Goal: Task Accomplishment & Management: Manage account settings

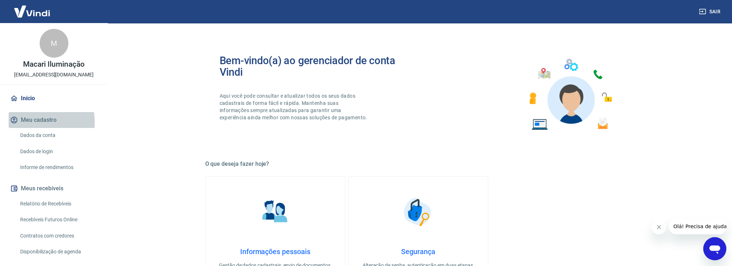
click at [20, 122] on button "Meu cadastro" at bounding box center [54, 120] width 90 height 16
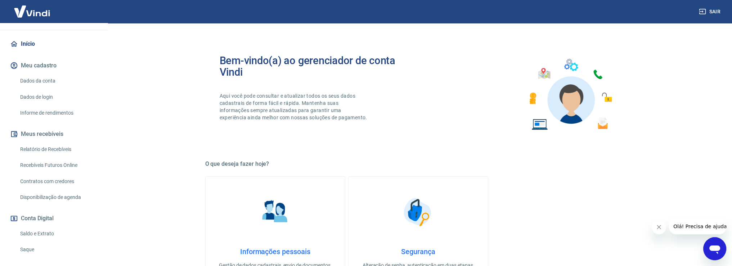
scroll to position [72, 0]
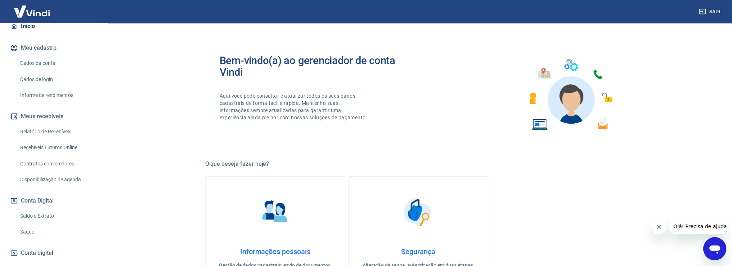
click at [39, 210] on link "Saldo e Extrato" at bounding box center [58, 215] width 82 height 15
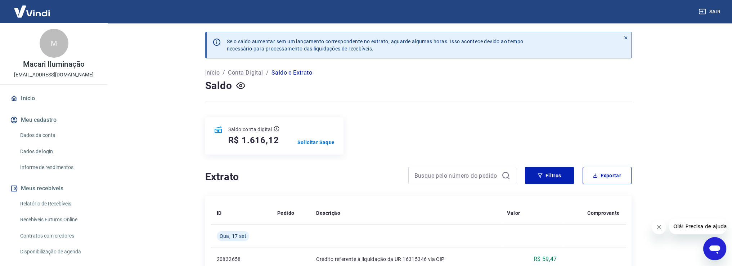
click at [37, 137] on link "Dados da conta" at bounding box center [58, 135] width 82 height 15
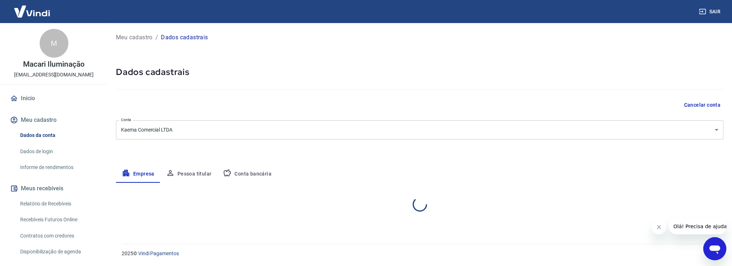
select select "SC"
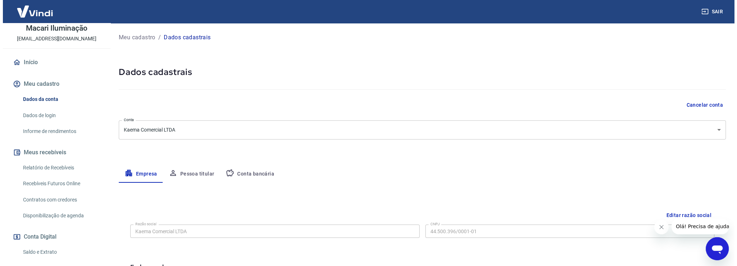
scroll to position [72, 0]
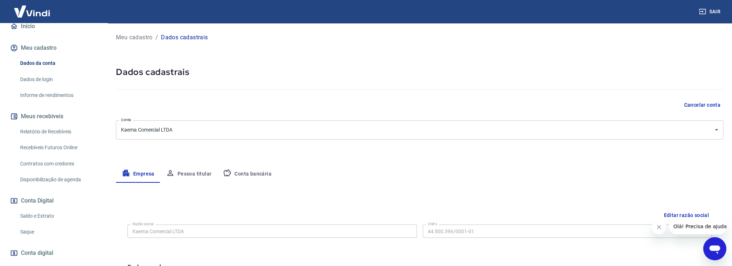
click at [36, 96] on link "Informe de rendimentos" at bounding box center [58, 95] width 82 height 15
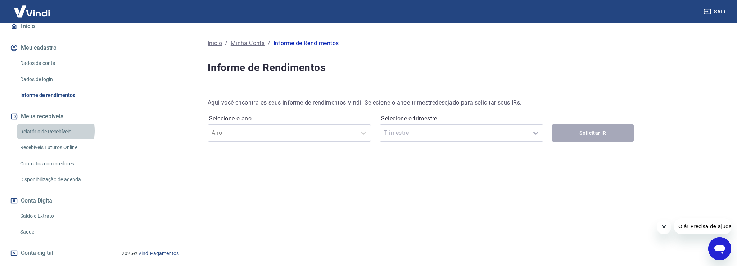
click at [39, 130] on link "Relatório de Recebíveis" at bounding box center [58, 131] width 82 height 15
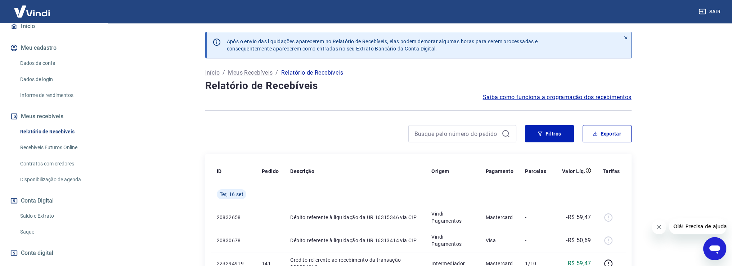
click at [33, 218] on link "Saldo e Extrato" at bounding box center [58, 215] width 82 height 15
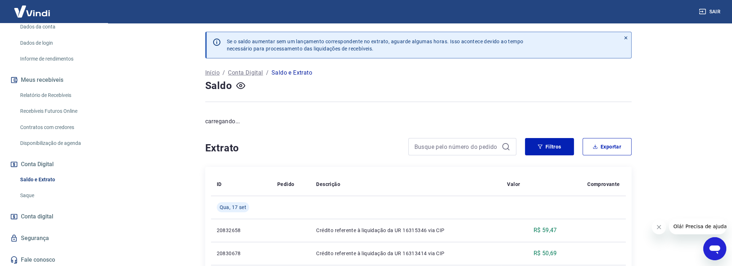
scroll to position [110, 0]
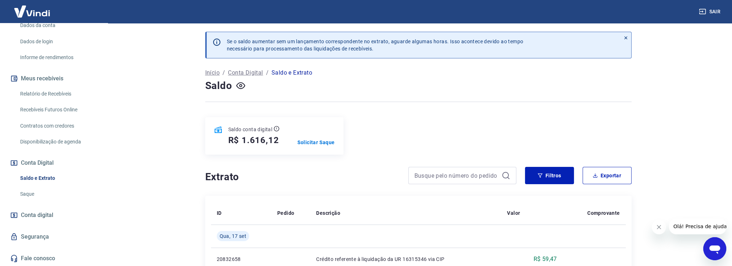
click at [33, 218] on span "Conta digital" at bounding box center [37, 215] width 32 height 10
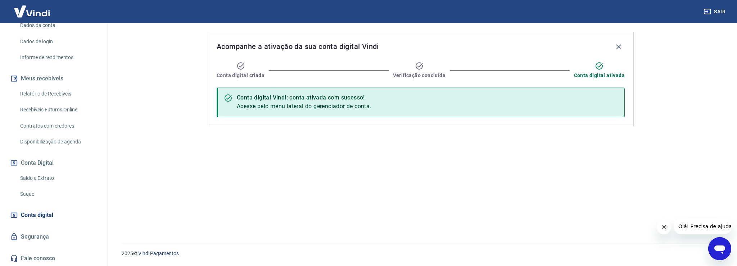
click at [42, 177] on link "Saldo e Extrato" at bounding box center [58, 178] width 82 height 15
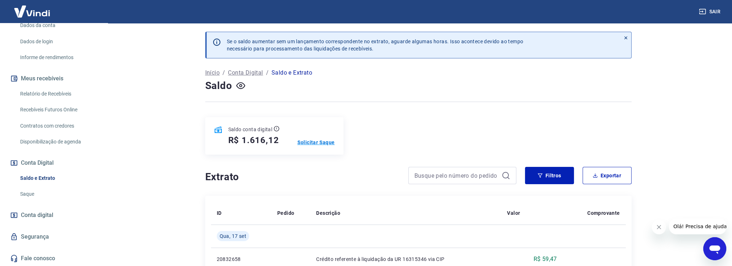
click at [311, 144] on p "Solicitar Saque" at bounding box center [315, 142] width 37 height 7
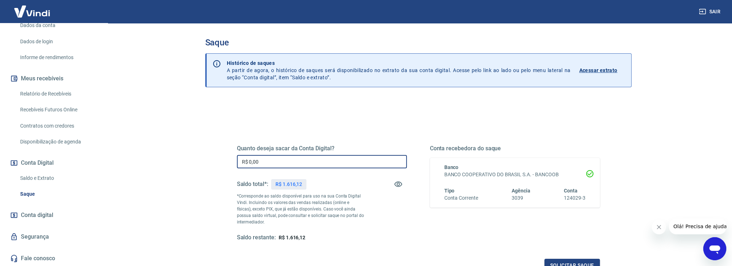
click at [297, 157] on input "R$ 0,00" at bounding box center [322, 161] width 170 height 13
type input "R$ 1.616,12"
click at [316, 216] on p "*Corresponde ao saldo disponível para uso na sua Conta Digital Vindi. Incluindo…" at bounding box center [300, 209] width 127 height 32
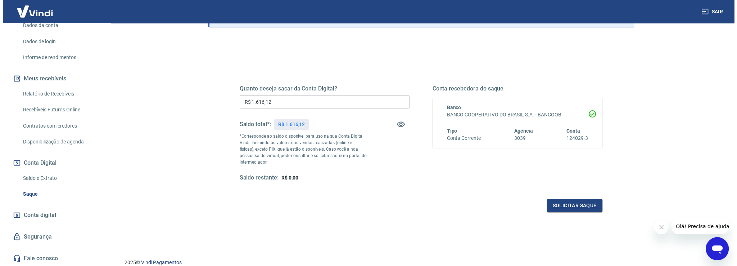
scroll to position [72, 0]
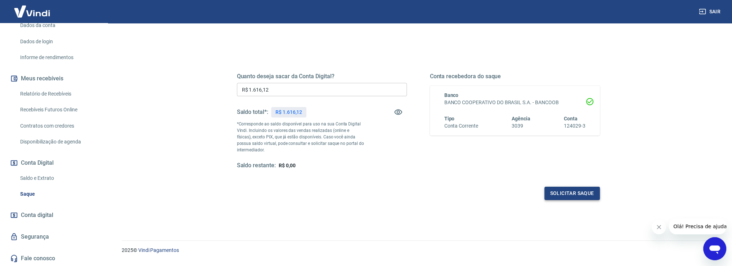
click at [585, 195] on button "Solicitar saque" at bounding box center [571, 192] width 55 height 13
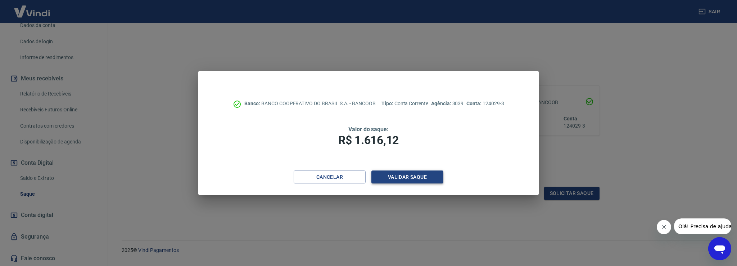
click at [397, 179] on button "Validar saque" at bounding box center [407, 176] width 72 height 13
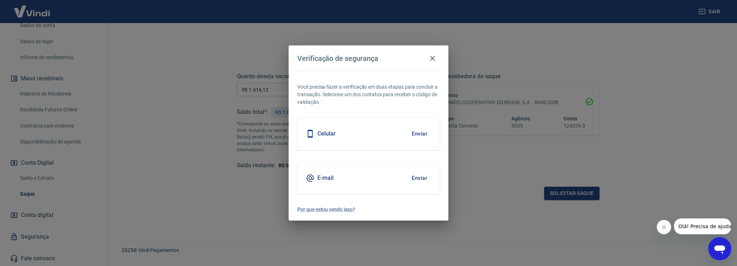
click at [418, 178] on button "Enviar" at bounding box center [419, 177] width 23 height 15
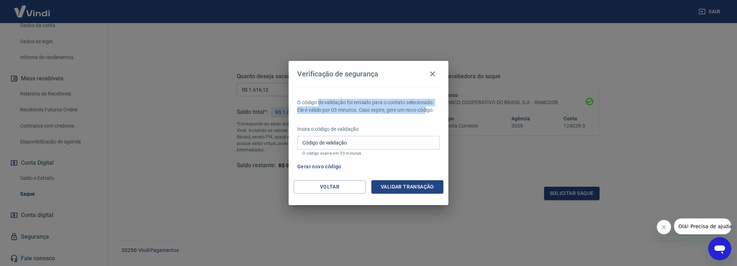
drag, startPoint x: 318, startPoint y: 102, endPoint x: 424, endPoint y: 121, distance: 108.0
click at [428, 113] on p "O código de validação foi enviado para o contato selecionado. Ele é válido por …" at bounding box center [368, 106] width 143 height 15
click at [333, 143] on input "Código de validação" at bounding box center [368, 142] width 143 height 13
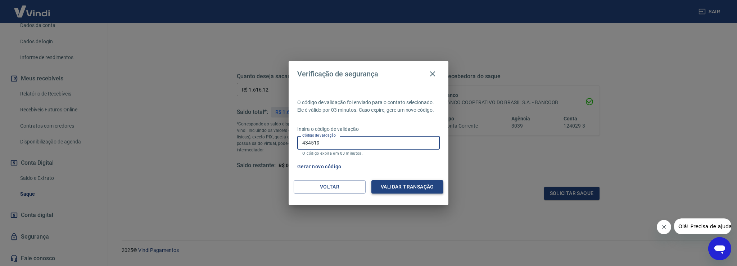
type input "434519"
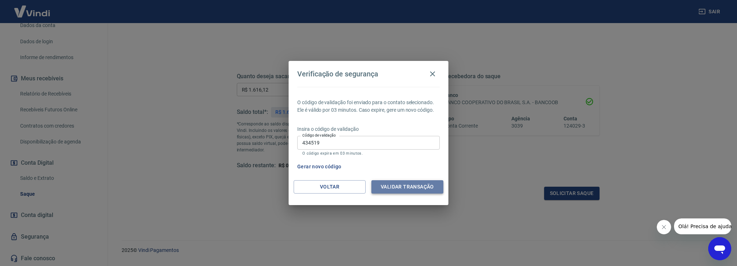
click at [386, 191] on button "Validar transação" at bounding box center [407, 186] width 72 height 13
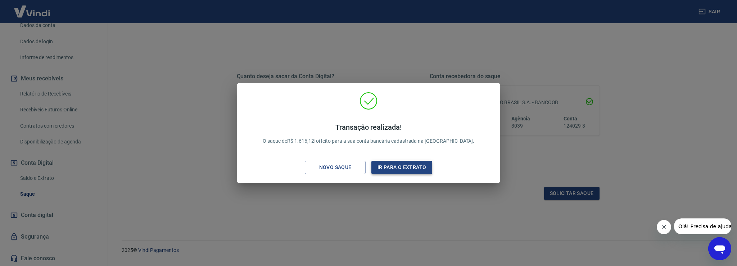
click at [411, 170] on button "Ir para o extrato" at bounding box center [401, 167] width 61 height 13
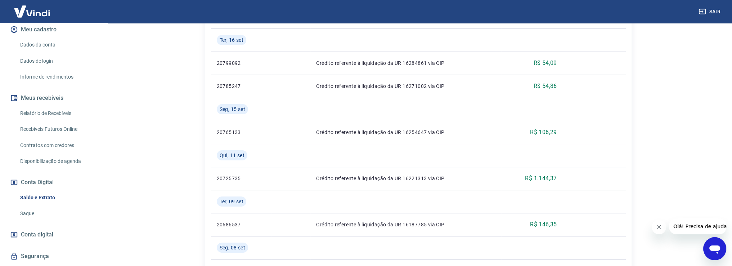
scroll to position [74, 0]
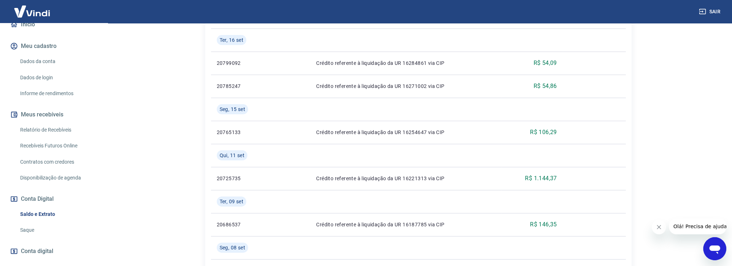
click at [46, 129] on link "Relatório de Recebíveis" at bounding box center [58, 129] width 82 height 15
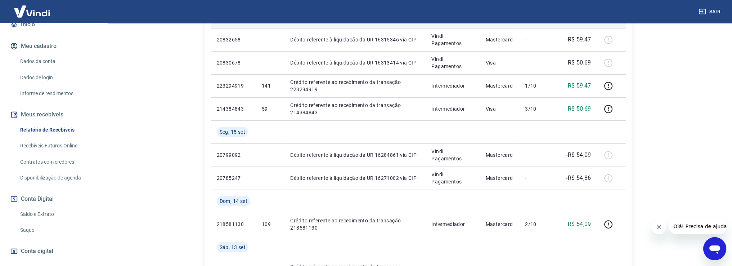
scroll to position [36, 0]
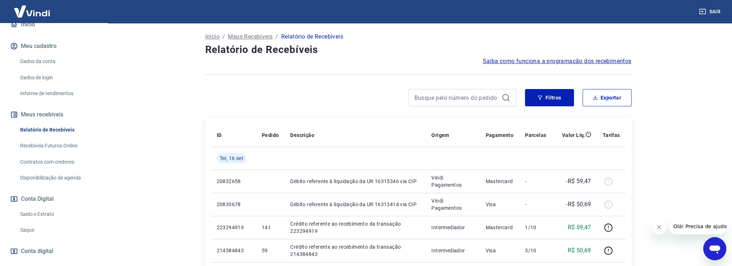
click at [51, 148] on link "Recebíveis Futuros Online" at bounding box center [58, 145] width 82 height 15
